Goal: Communication & Community: Connect with others

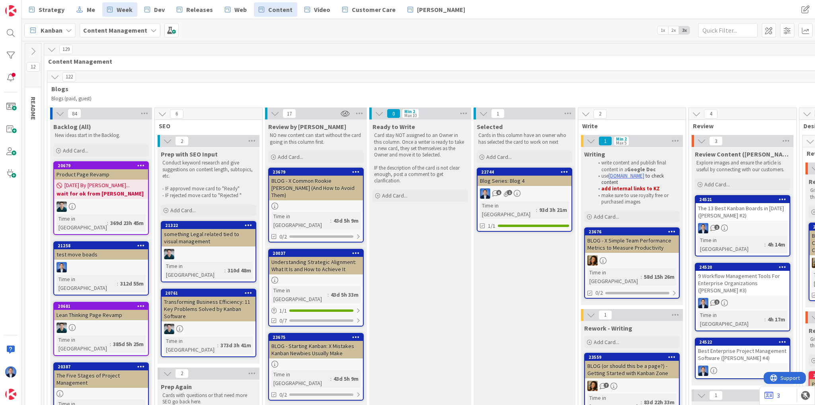
scroll to position [18, 88]
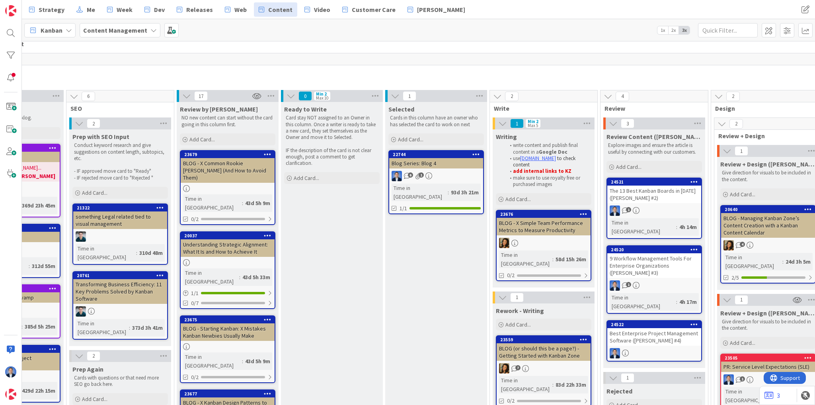
click at [126, 29] on b "Content Management" at bounding box center [115, 30] width 64 height 8
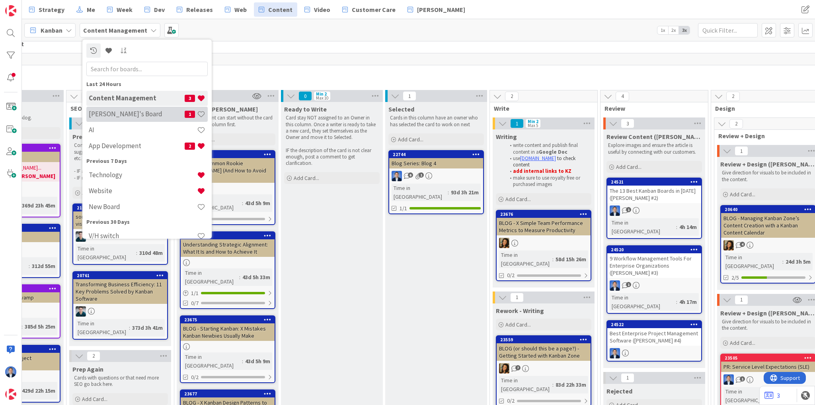
click at [120, 113] on h4 "[PERSON_NAME]'s Board" at bounding box center [137, 114] width 96 height 8
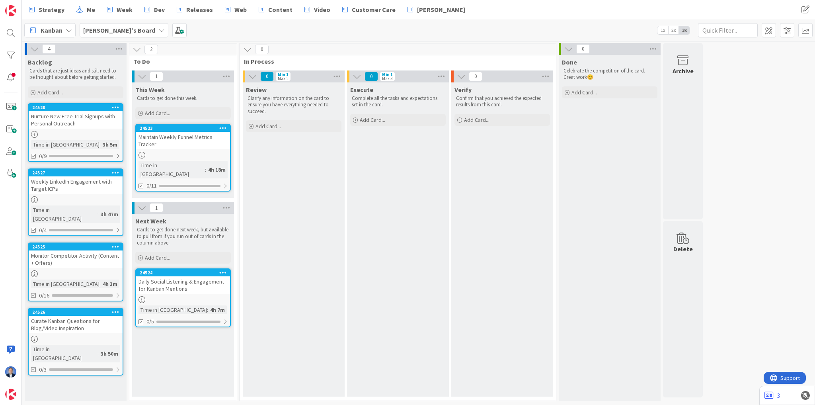
click at [47, 29] on span "Kanban" at bounding box center [52, 30] width 22 height 10
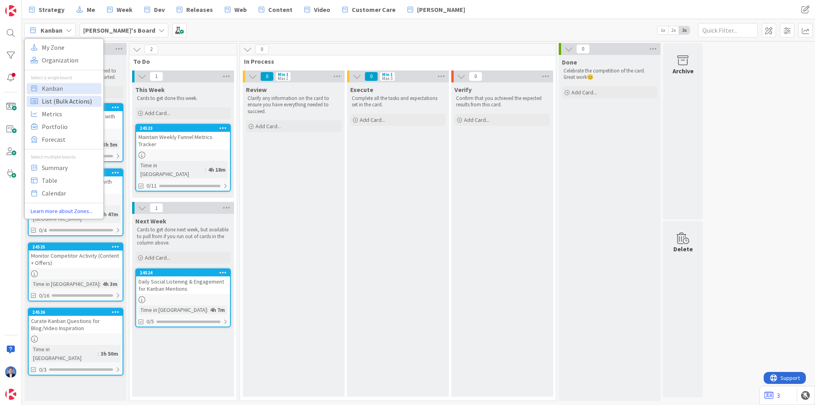
click at [62, 101] on span "List (Bulk Actions)" at bounding box center [70, 101] width 57 height 12
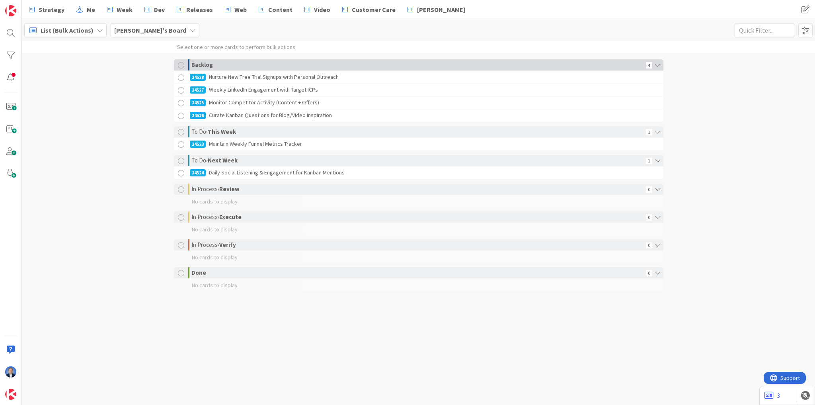
click at [182, 65] on div at bounding box center [181, 65] width 6 height 6
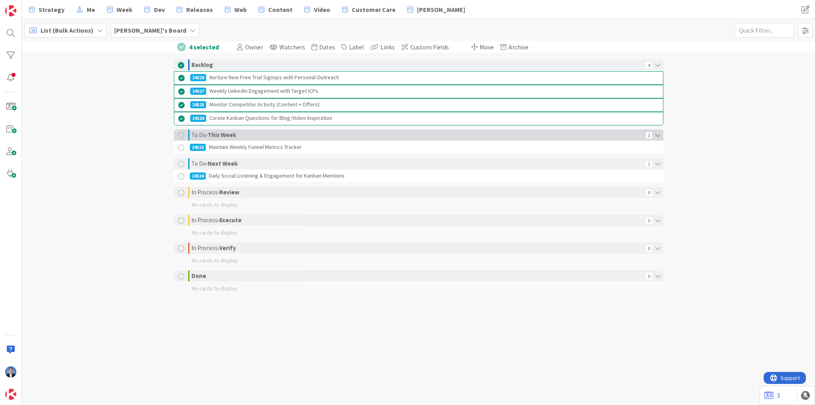
click at [182, 134] on div at bounding box center [181, 135] width 6 height 6
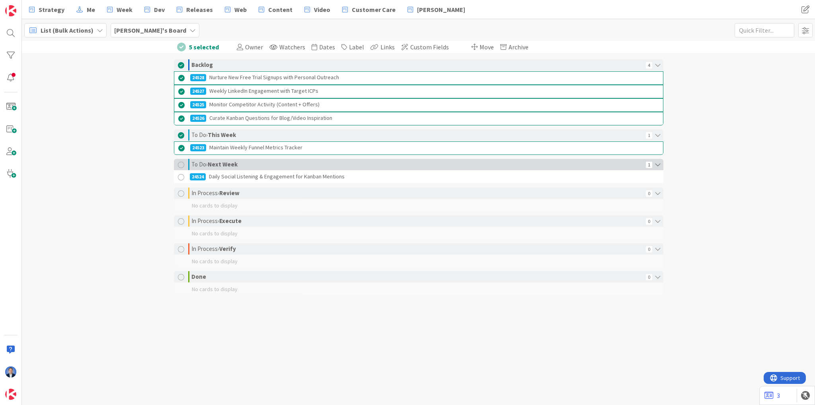
click at [180, 162] on div at bounding box center [181, 165] width 6 height 6
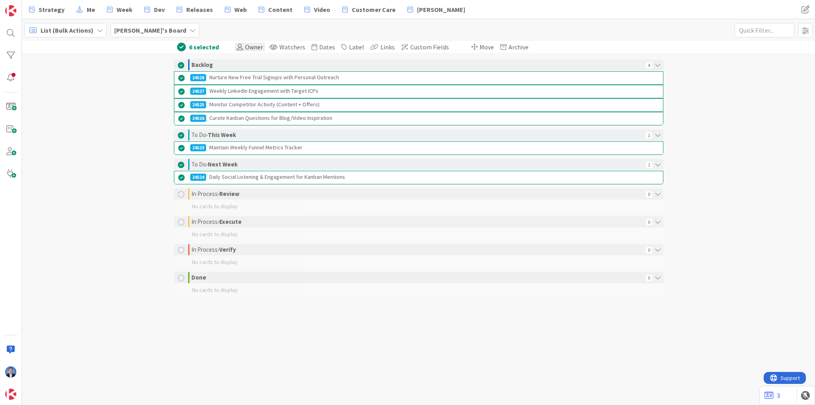
click at [257, 45] on span "Owner" at bounding box center [254, 47] width 18 height 8
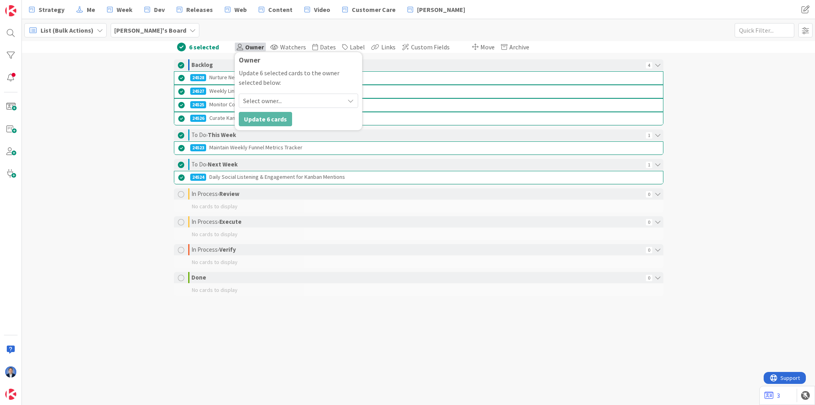
click at [266, 97] on span "Select owner..." at bounding box center [262, 101] width 39 height 10
drag, startPoint x: 125, startPoint y: 60, endPoint x: 100, endPoint y: 37, distance: 34.1
click at [125, 60] on div "6 selected Owner Owner Update 6 selected cards to the owner selected below: Sel…" at bounding box center [418, 180] width 793 height 279
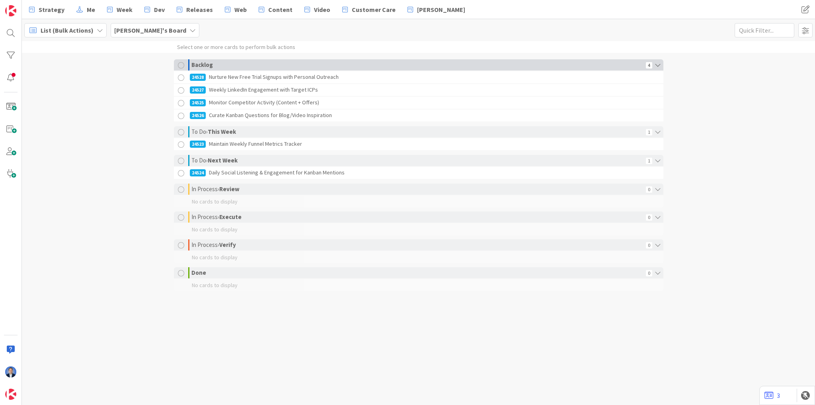
click at [180, 76] on div at bounding box center [181, 78] width 10 height 10
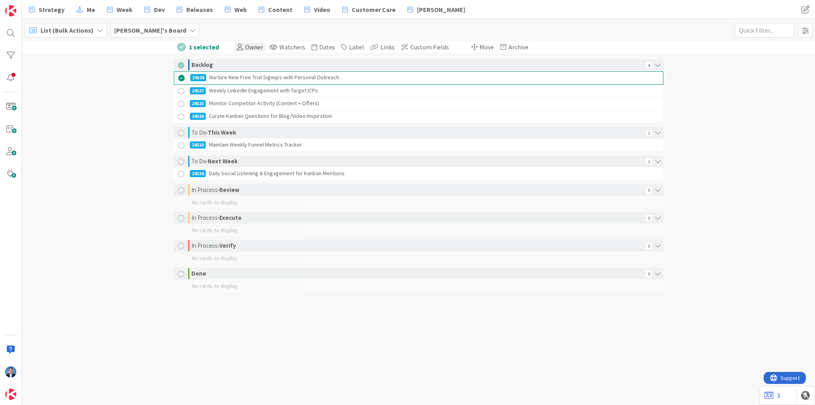
click at [247, 45] on span "Owner" at bounding box center [254, 47] width 18 height 8
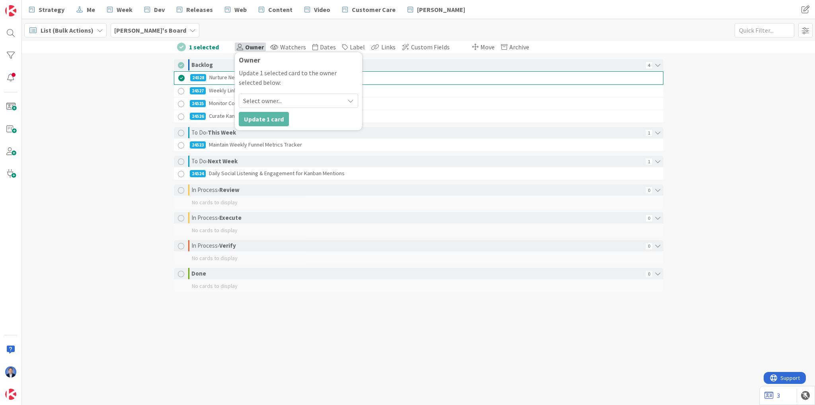
click at [263, 103] on span "Select owner..." at bounding box center [262, 101] width 39 height 10
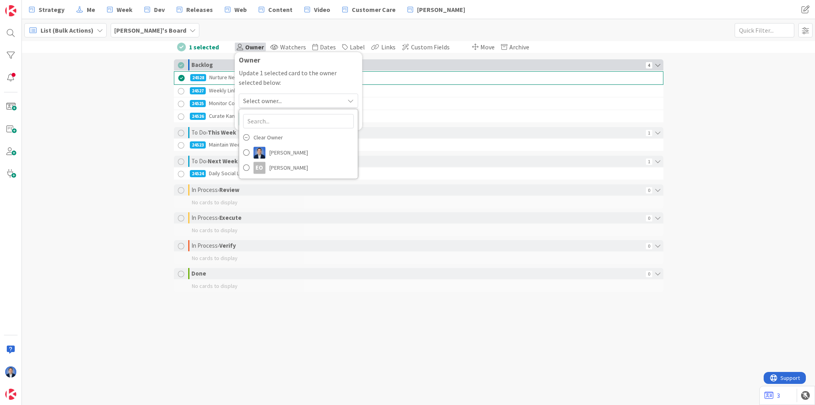
click at [181, 64] on div at bounding box center [181, 65] width 6 height 6
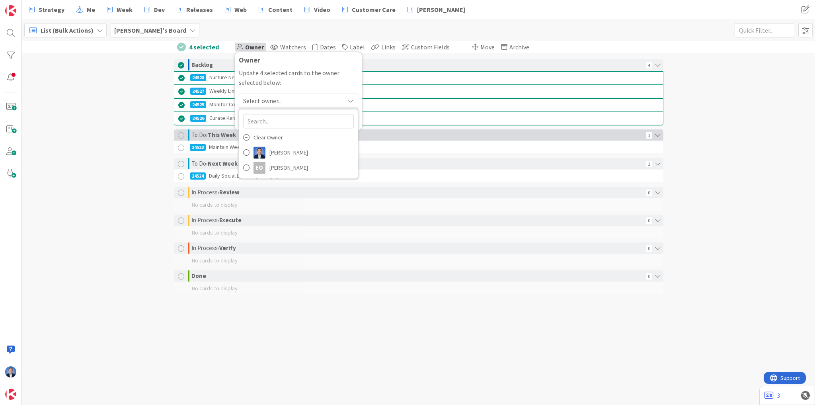
click at [181, 135] on div at bounding box center [181, 135] width 6 height 6
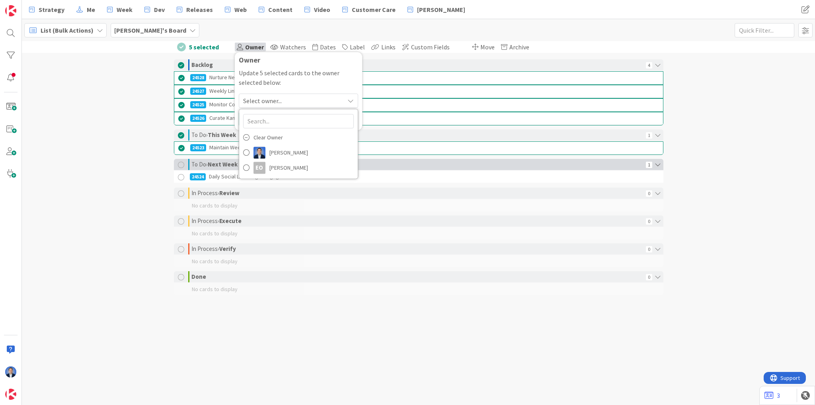
click at [181, 162] on div at bounding box center [181, 165] width 6 height 6
click at [277, 170] on span "[PERSON_NAME]" at bounding box center [288, 168] width 39 height 12
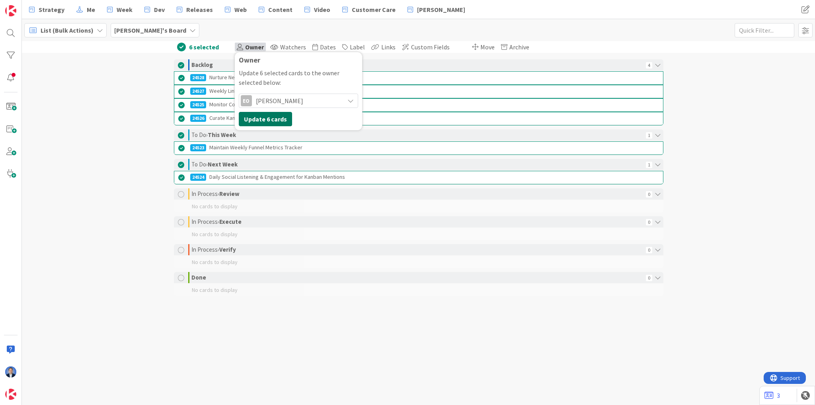
click at [274, 118] on button "Update 6 cards" at bounding box center [265, 119] width 53 height 14
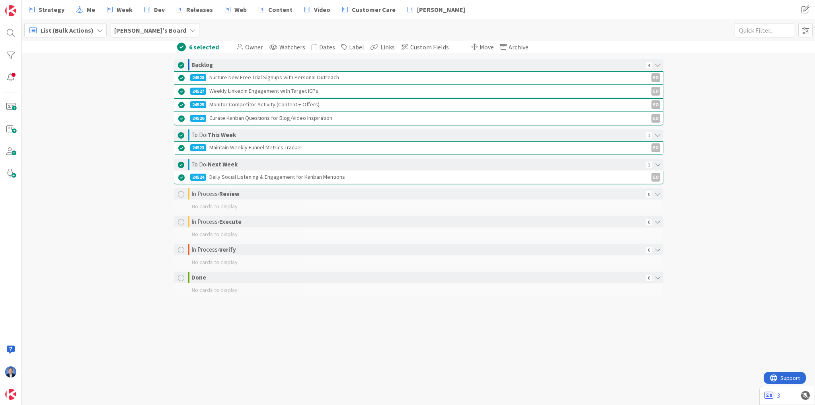
click at [74, 30] on span "List (Bulk Actions)" at bounding box center [67, 30] width 53 height 10
click at [68, 88] on span "Kanban" at bounding box center [70, 88] width 57 height 12
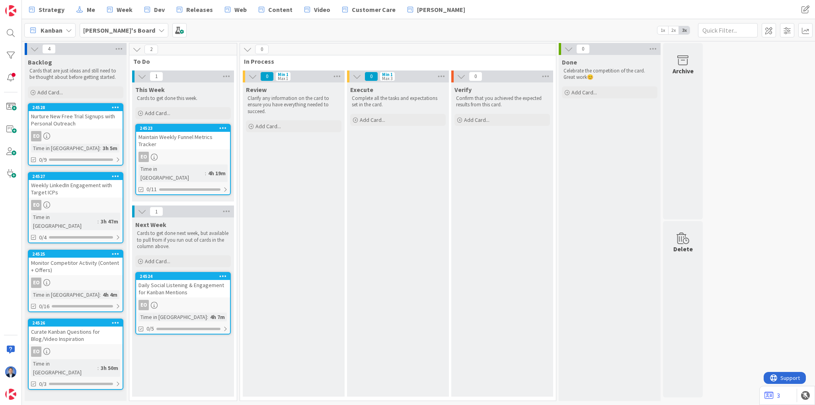
click at [401, 217] on div "Execute Complete all the tasks and expectations set in the card. Add Card..." at bounding box center [398, 239] width 102 height 314
click at [150, 8] on link "Dev" at bounding box center [155, 9] width 30 height 14
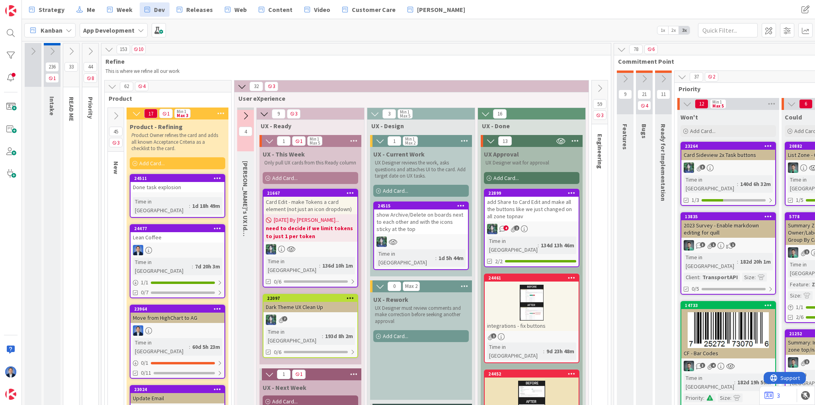
click at [541, 210] on div "add Share to Card Edit and make all the buttons like we just changed on all zon…" at bounding box center [532, 209] width 94 height 25
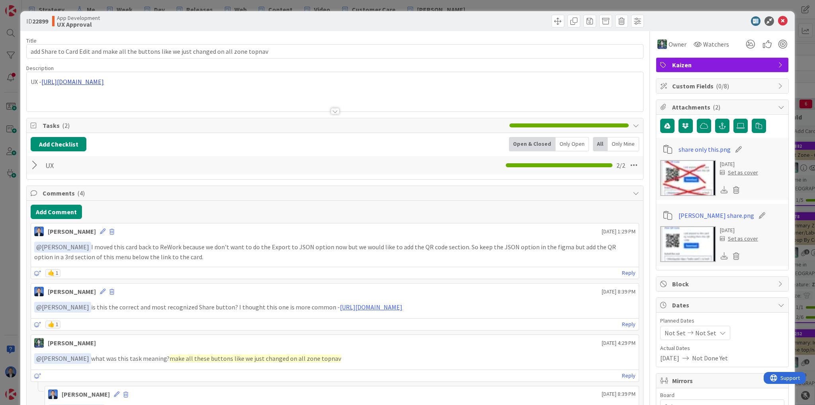
click at [229, 81] on div "UX - [URL][DOMAIN_NAME]" at bounding box center [335, 91] width 616 height 39
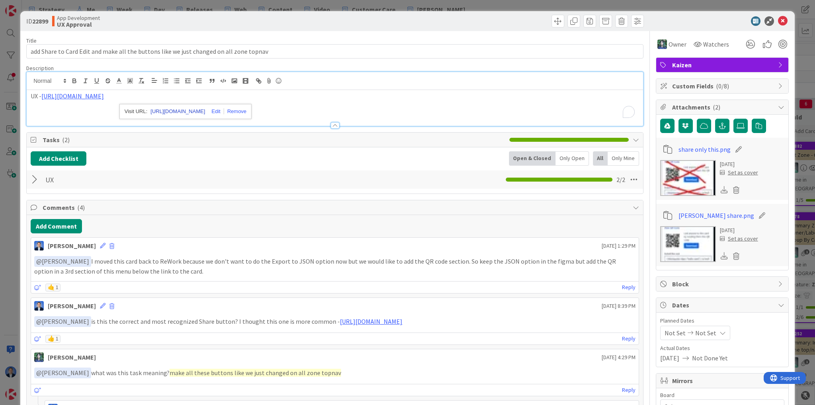
click at [205, 114] on link "[URL][DOMAIN_NAME]" at bounding box center [177, 111] width 55 height 10
drag, startPoint x: 778, startPoint y: 21, endPoint x: 251, endPoint y: 197, distance: 555.2
click at [778, 21] on icon at bounding box center [783, 21] width 10 height 10
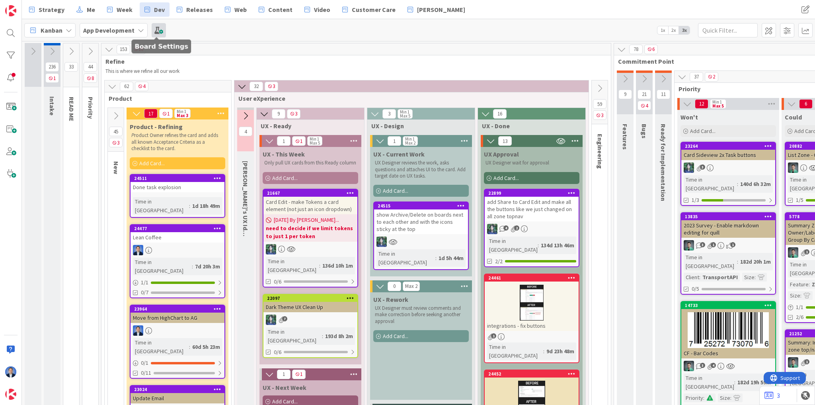
click at [158, 31] on span at bounding box center [159, 30] width 14 height 14
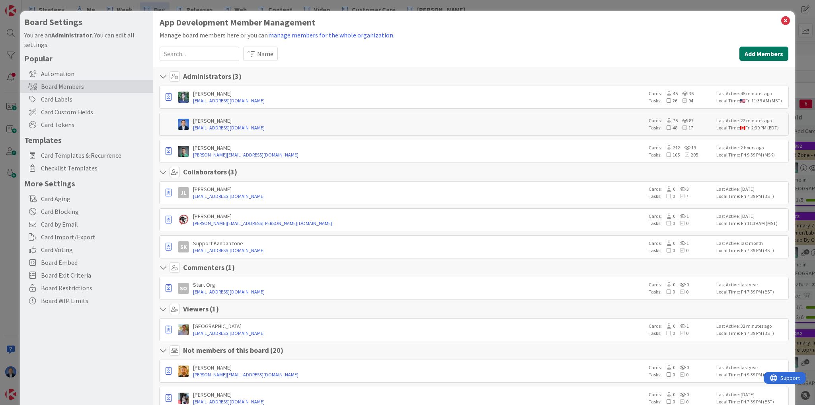
click at [766, 57] on button "Add Members" at bounding box center [763, 54] width 49 height 14
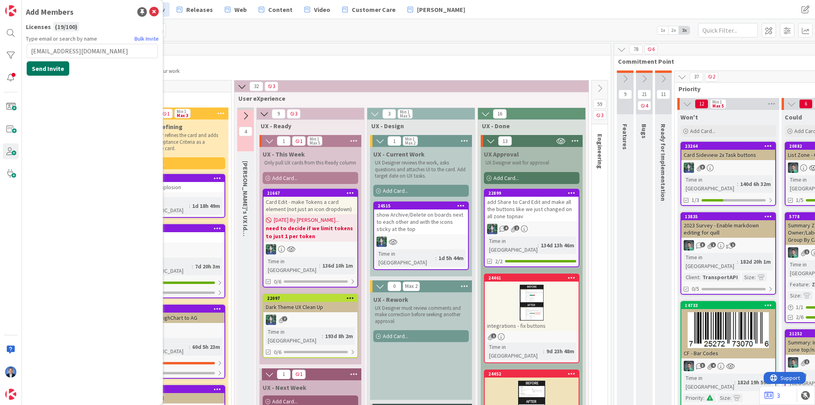
type input "[EMAIL_ADDRESS][DOMAIN_NAME]"
click at [51, 68] on button "Send Invite" at bounding box center [48, 68] width 43 height 14
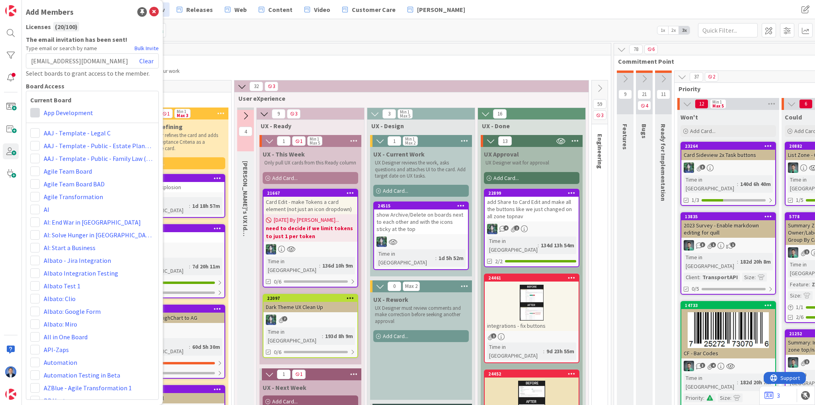
click at [35, 114] on span at bounding box center [35, 113] width 10 height 10
click at [154, 13] on icon at bounding box center [154, 12] width 10 height 10
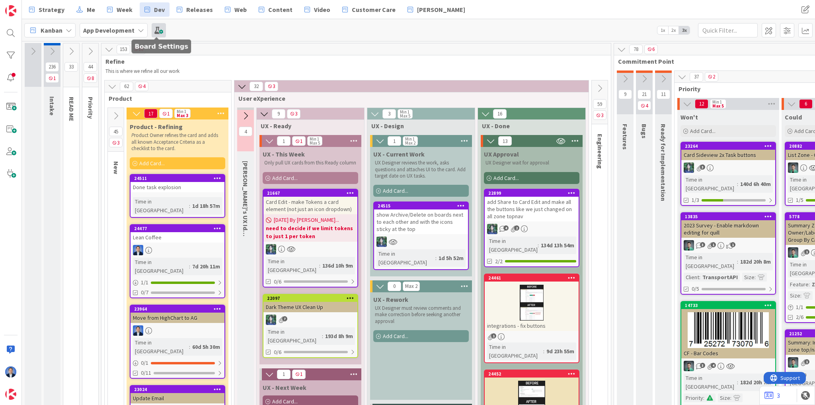
click at [154, 31] on span at bounding box center [159, 30] width 14 height 14
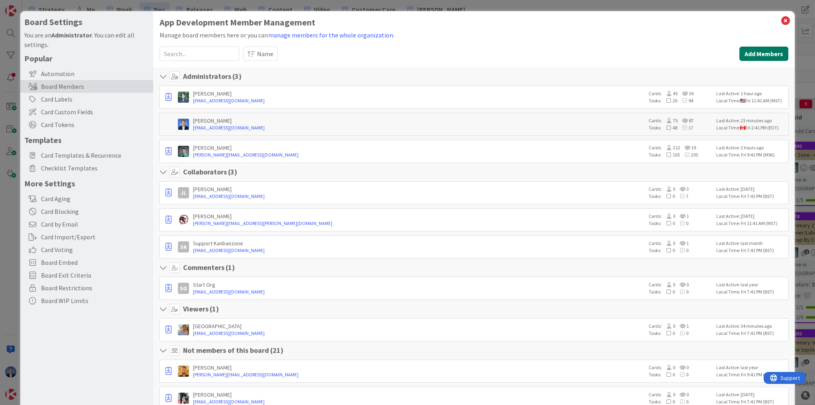
click at [753, 47] on button "Add Members" at bounding box center [763, 54] width 49 height 14
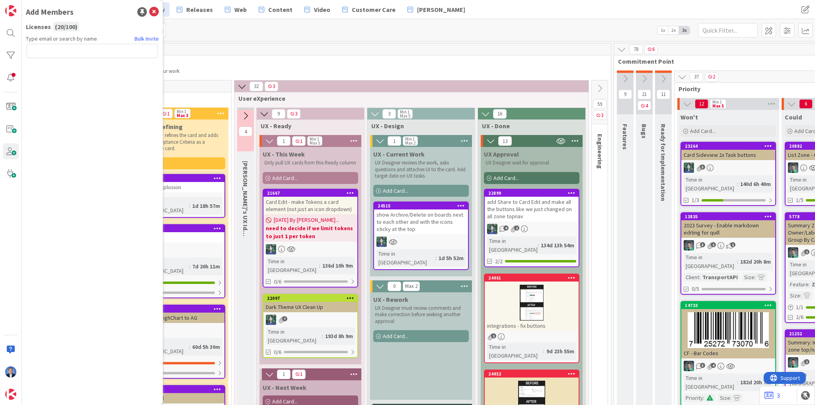
click at [76, 52] on input "text" at bounding box center [92, 51] width 131 height 14
type input "[EMAIL_ADDRESS][DOMAIN_NAME]"
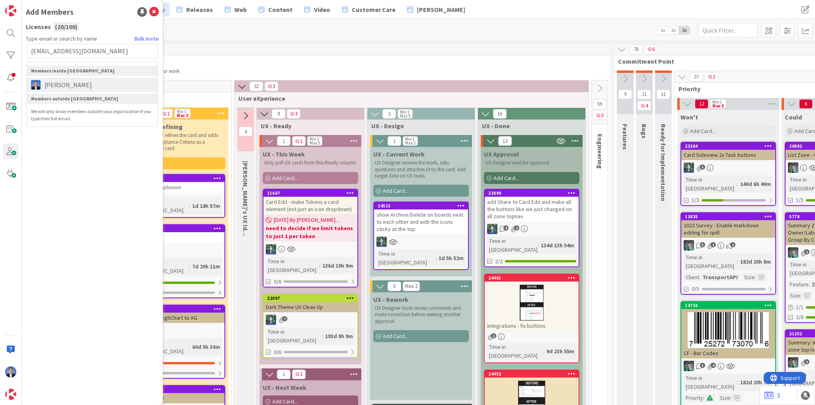
click at [64, 82] on span "[PERSON_NAME]" at bounding box center [68, 85] width 55 height 10
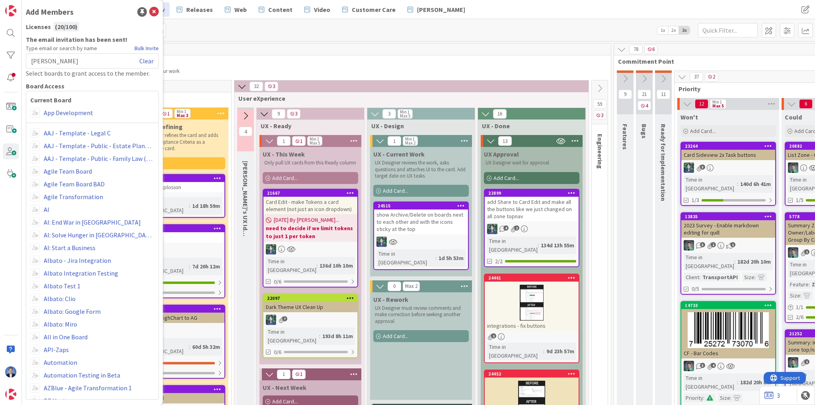
click at [192, 38] on div "Kanban My Zone Organization Select a single board Kanban List (Bulk Actions) Me…" at bounding box center [418, 30] width 793 height 22
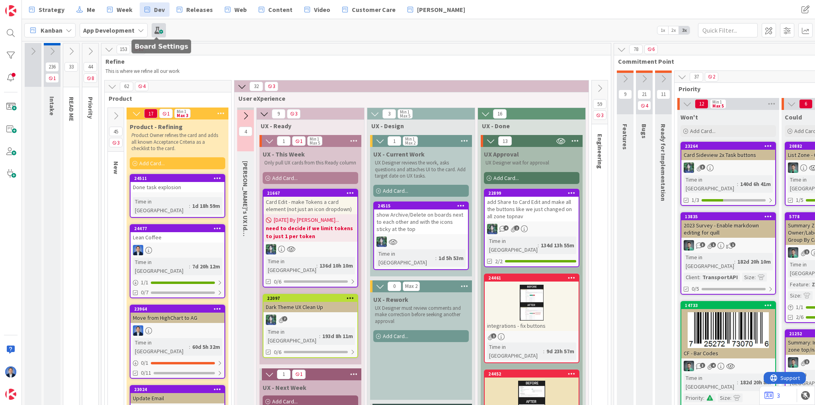
click at [154, 30] on span at bounding box center [159, 30] width 14 height 14
